Goal: Communication & Community: Answer question/provide support

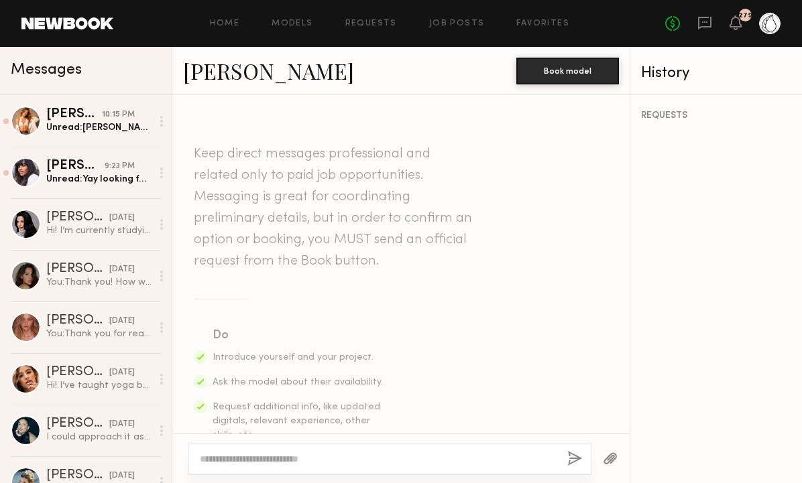
scroll to position [1171, 0]
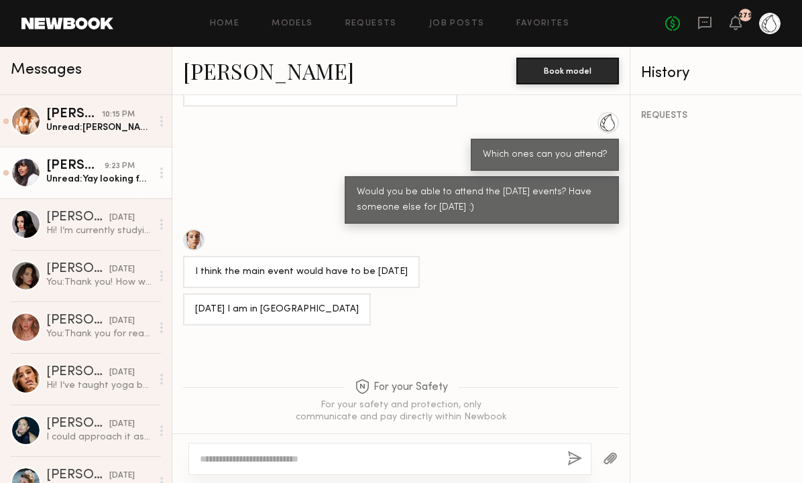
click at [87, 178] on div "Unread: Yay looking forward to working with you guys. [STREET_ADDRESS]" at bounding box center [98, 179] width 105 height 13
click at [83, 169] on div "[PERSON_NAME]" at bounding box center [75, 166] width 58 height 13
click at [71, 169] on div "[PERSON_NAME]" at bounding box center [75, 166] width 58 height 13
click at [84, 168] on div "[PERSON_NAME]" at bounding box center [75, 166] width 58 height 13
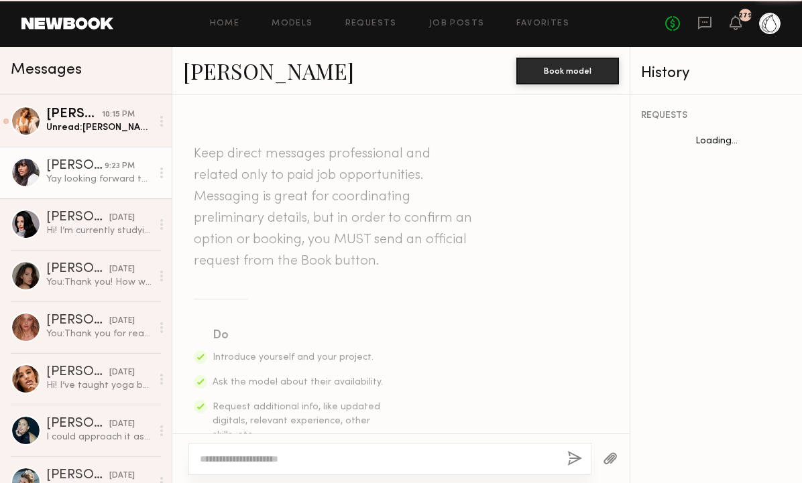
scroll to position [732, 0]
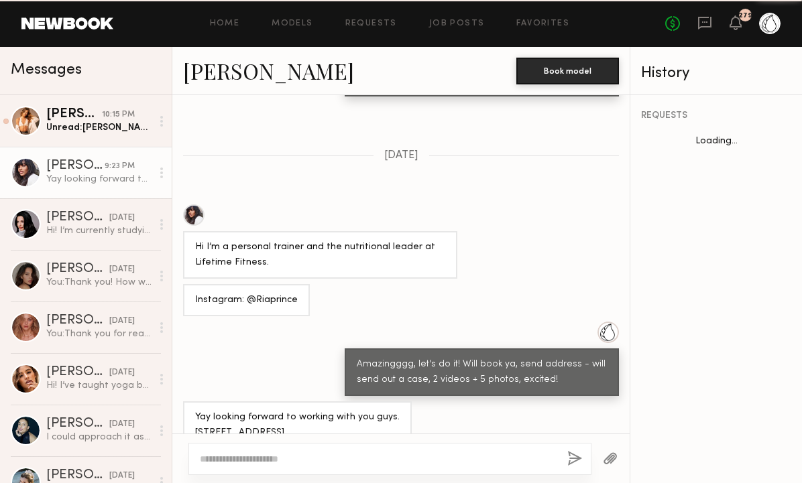
click at [73, 169] on div "[PERSON_NAME]" at bounding box center [75, 166] width 58 height 13
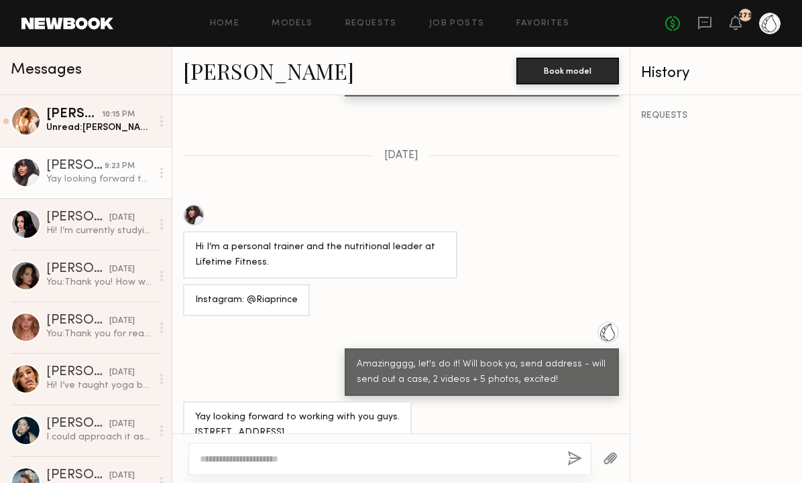
click at [248, 454] on textarea at bounding box center [378, 459] width 357 height 13
click at [87, 114] on div "[PERSON_NAME]" at bounding box center [74, 114] width 56 height 13
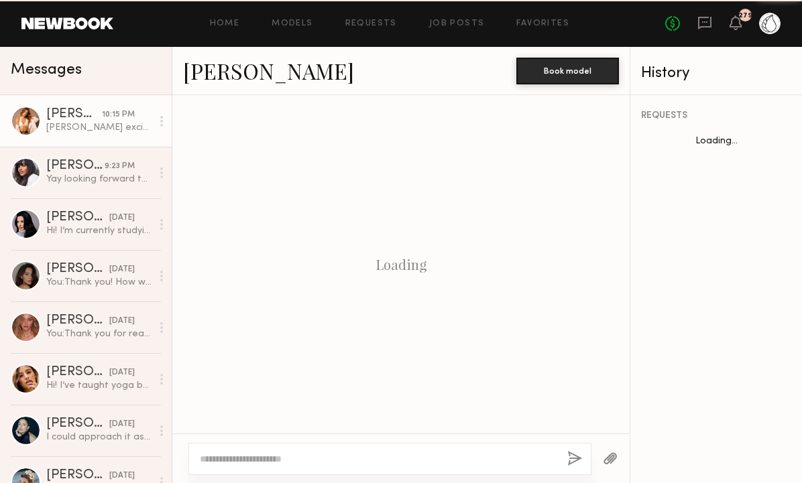
scroll to position [986, 0]
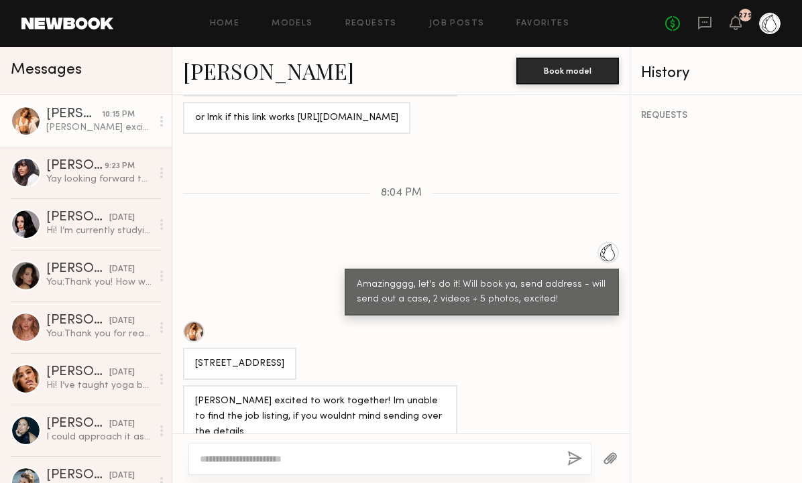
click at [274, 357] on div "[STREET_ADDRESS]" at bounding box center [239, 364] width 89 height 15
copy div "[STREET_ADDRESS]"
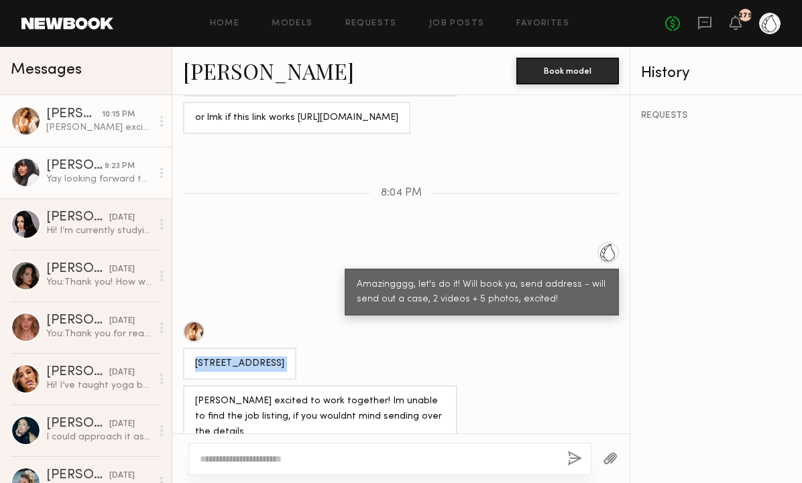
click at [58, 169] on div "[PERSON_NAME]" at bounding box center [75, 166] width 58 height 13
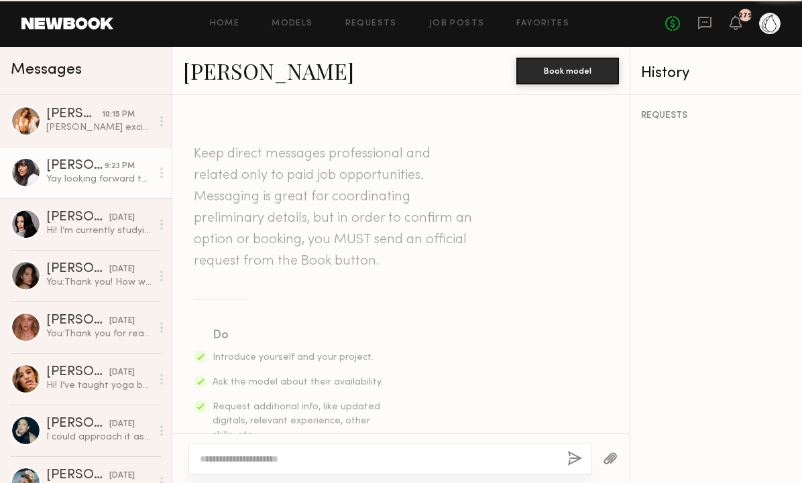
scroll to position [732, 0]
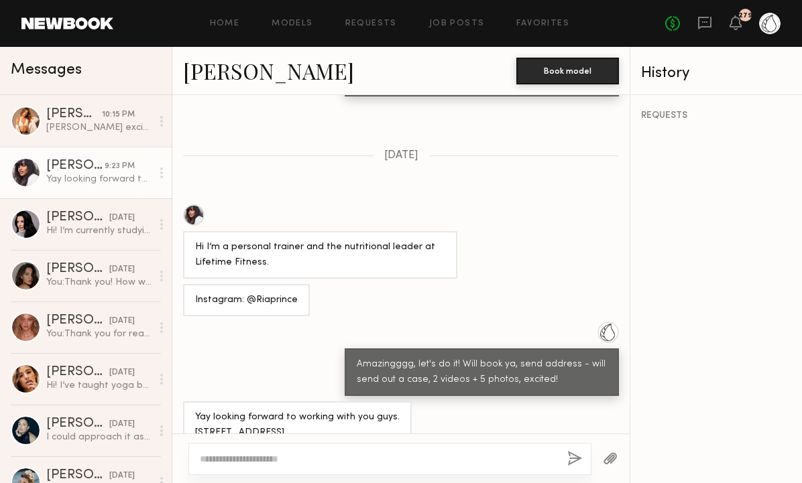
drag, startPoint x: 379, startPoint y: 402, endPoint x: 192, endPoint y: 407, distance: 187.1
click at [192, 407] on div "Yay looking forward to working with you guys. [STREET_ADDRESS]" at bounding box center [297, 426] width 229 height 48
copy div "1516 Old Hunters Trace Marietta Ga 30062"
